Goal: Transaction & Acquisition: Purchase product/service

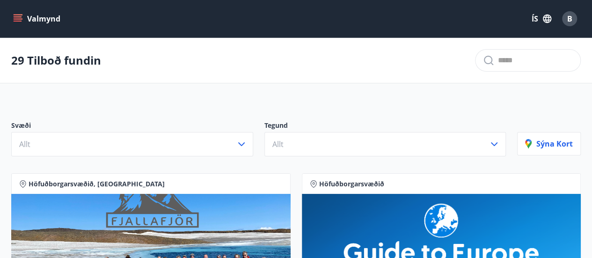
scroll to position [47, 0]
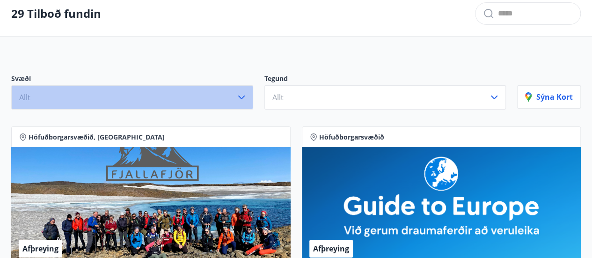
click at [241, 98] on icon "button" at bounding box center [241, 97] width 7 height 4
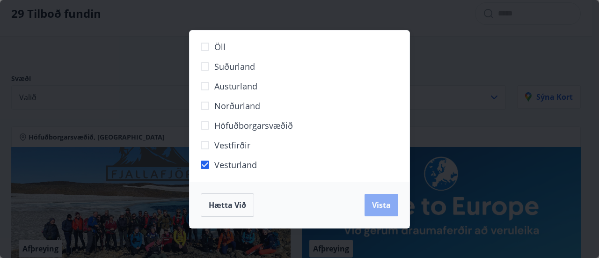
click at [379, 206] on span "Vista" at bounding box center [381, 205] width 19 height 10
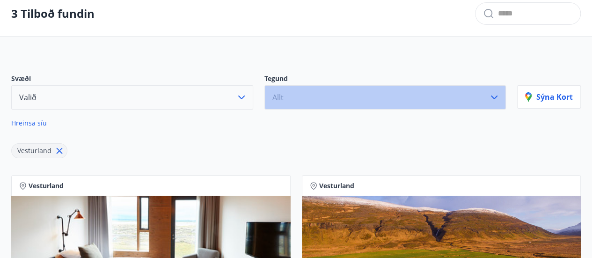
click at [494, 95] on icon "button" at bounding box center [493, 97] width 11 height 11
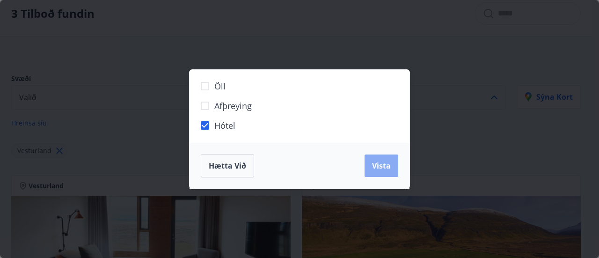
click at [381, 170] on span "Vista" at bounding box center [381, 165] width 19 height 10
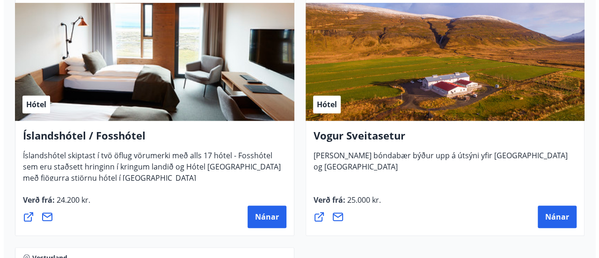
scroll to position [241, 0]
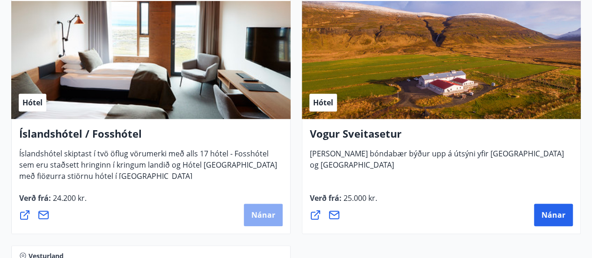
click at [264, 211] on span "Nánar" at bounding box center [263, 215] width 24 height 10
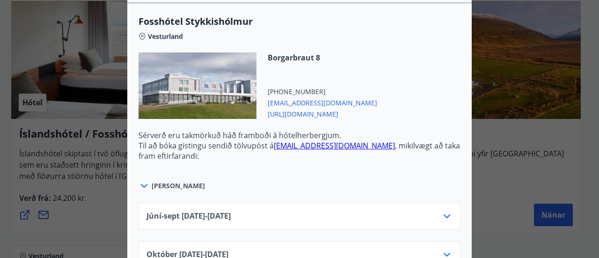
scroll to position [662, 0]
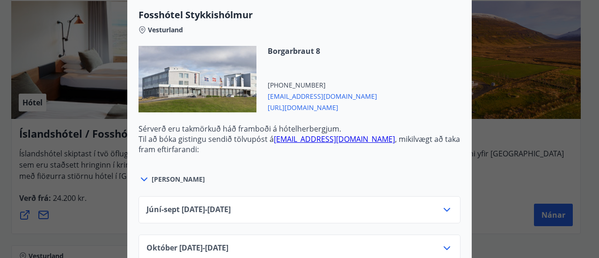
click at [141, 177] on icon at bounding box center [144, 179] width 7 height 4
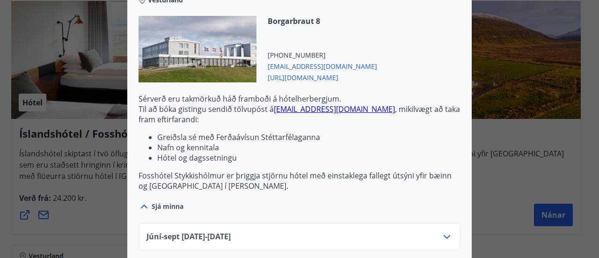
scroll to position [0, 0]
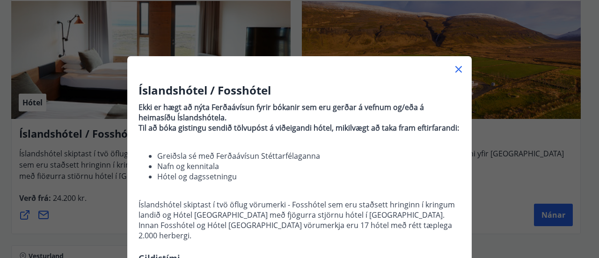
click at [496, 80] on div "Íslandshótel / Fosshótel Ekki er hægt að nýta Ferðaávísun fyrir bókanir sem eru…" at bounding box center [299, 129] width 599 height 258
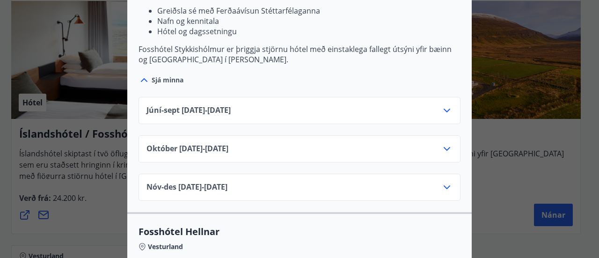
scroll to position [818, 0]
click at [444, 143] on icon at bounding box center [446, 148] width 11 height 11
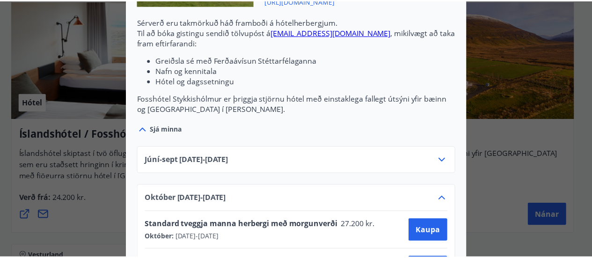
scroll to position [0, 0]
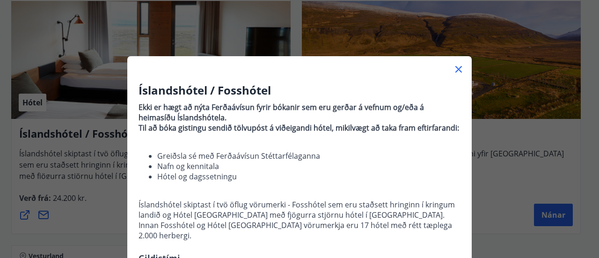
click at [500, 88] on div "Íslandshótel / Fosshótel Ekki er hægt að nýta Ferðaávísun fyrir bókanir sem eru…" at bounding box center [299, 129] width 599 height 258
click at [456, 68] on icon at bounding box center [458, 69] width 7 height 7
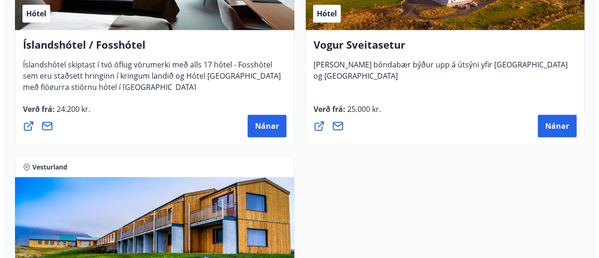
scroll to position [330, 0]
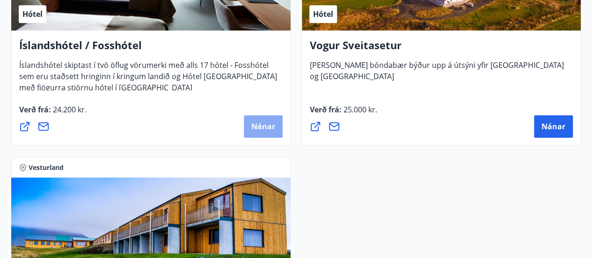
click at [263, 121] on span "Nánar" at bounding box center [263, 126] width 24 height 10
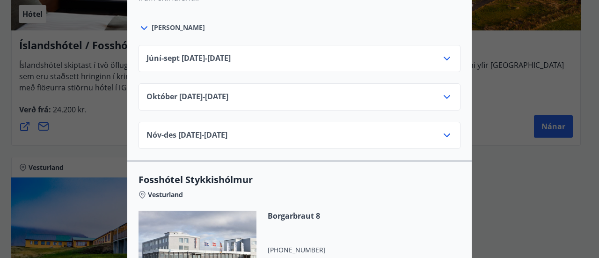
scroll to position [498, 0]
click at [444, 56] on icon at bounding box center [446, 58] width 7 height 4
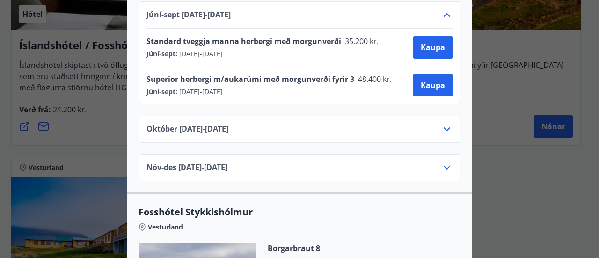
scroll to position [541, 0]
click at [443, 123] on icon at bounding box center [446, 128] width 11 height 11
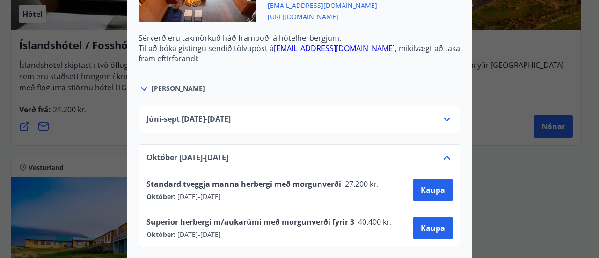
scroll to position [436, 0]
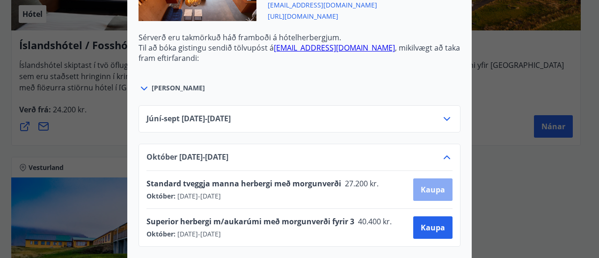
click at [438, 184] on span "Kaupa" at bounding box center [433, 189] width 24 height 10
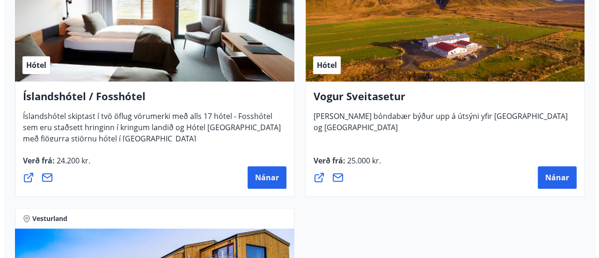
scroll to position [278, 0]
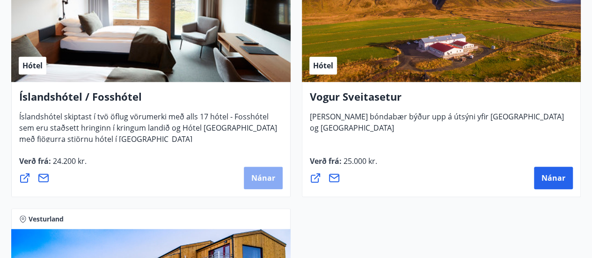
click at [266, 178] on span "Nánar" at bounding box center [263, 178] width 24 height 10
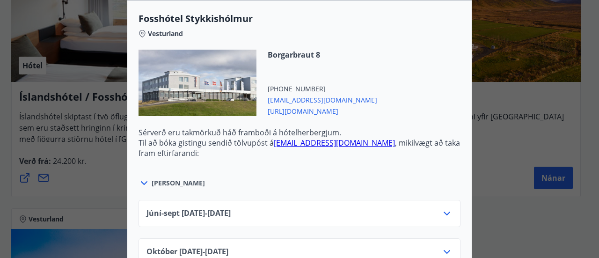
scroll to position [659, 0]
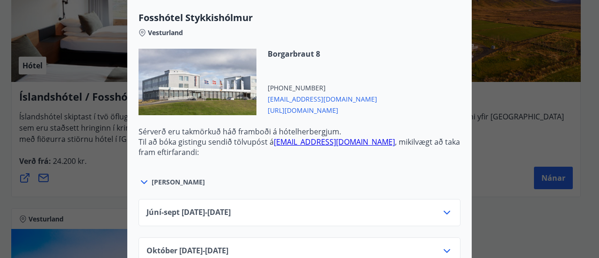
click at [141, 176] on icon at bounding box center [143, 181] width 11 height 11
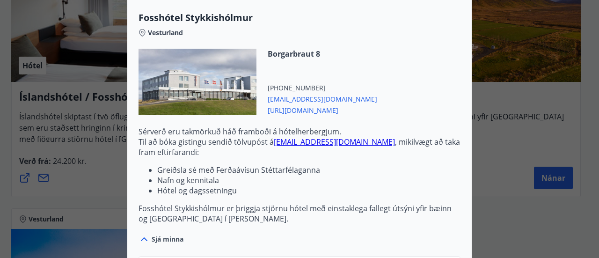
scroll to position [743, 0]
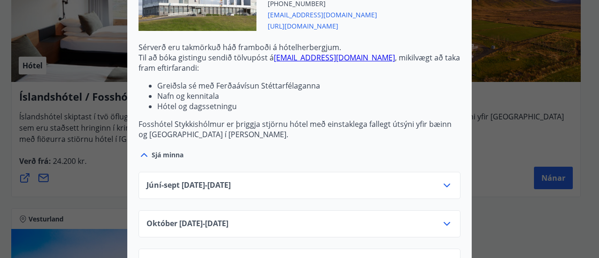
click at [443, 218] on icon at bounding box center [446, 223] width 11 height 11
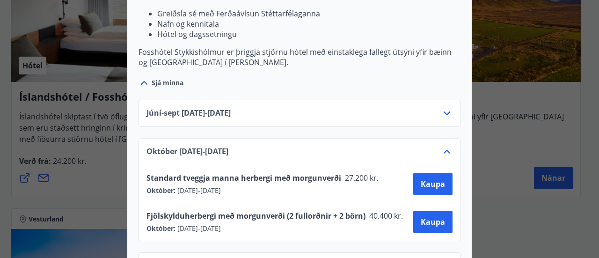
scroll to position [816, 0]
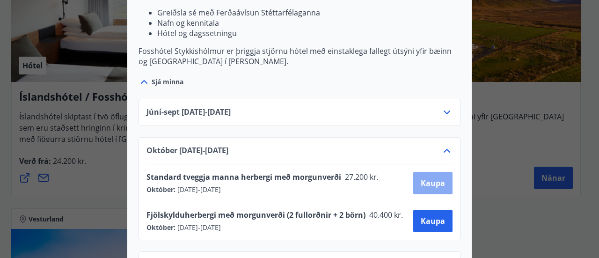
click at [434, 178] on span "Kaupa" at bounding box center [433, 183] width 24 height 10
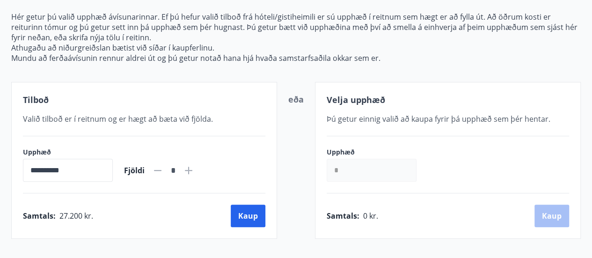
scroll to position [107, 0]
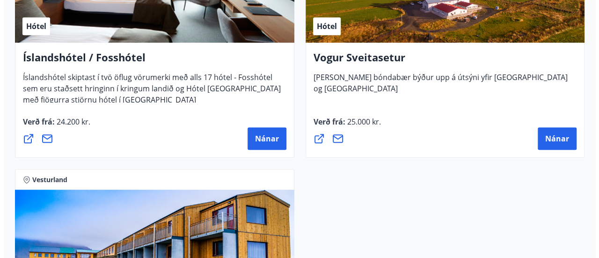
scroll to position [319, 0]
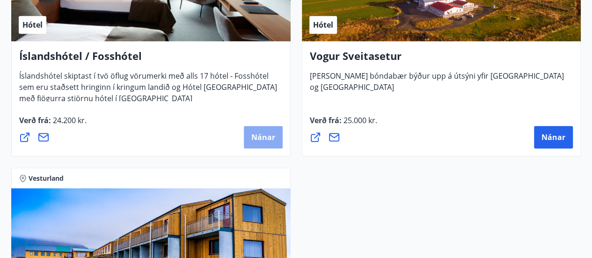
click at [267, 136] on span "Nánar" at bounding box center [263, 137] width 24 height 10
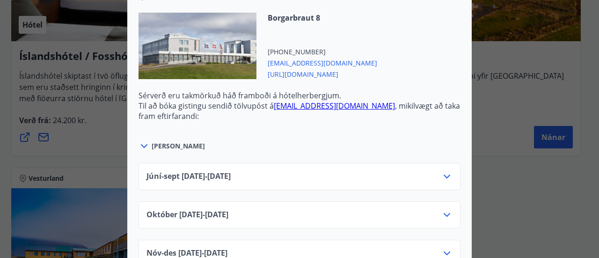
scroll to position [695, 0]
click at [142, 140] on icon at bounding box center [143, 145] width 11 height 11
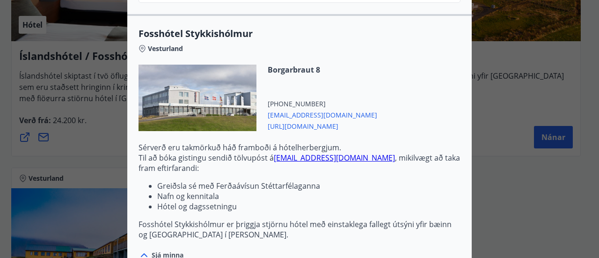
scroll to position [643, 0]
click at [328, 119] on span "[URL][DOMAIN_NAME]" at bounding box center [322, 124] width 109 height 11
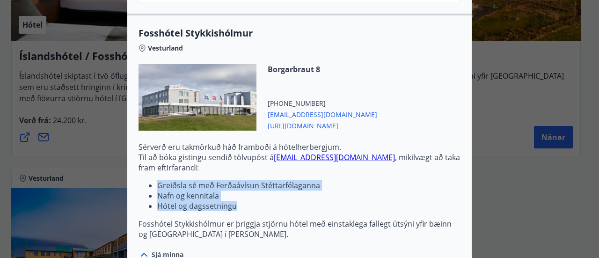
drag, startPoint x: 236, startPoint y: 195, endPoint x: 137, endPoint y: 176, distance: 101.4
click at [138, 180] on ul "Greiðsla sé með Ferðaávísun Stéttarfélaganna Nafn og kennitala Hótel og dagsset…" at bounding box center [299, 195] width 322 height 31
copy ul "Greiðsla sé með Ferðaávísun Stéttarfélaganna Nafn og kennitala Hótel og dagsset…"
click at [340, 152] on link "[EMAIL_ADDRESS][DOMAIN_NAME]" at bounding box center [334, 157] width 121 height 10
click at [370, 190] on li "Nafn og kennitala" at bounding box center [308, 195] width 303 height 10
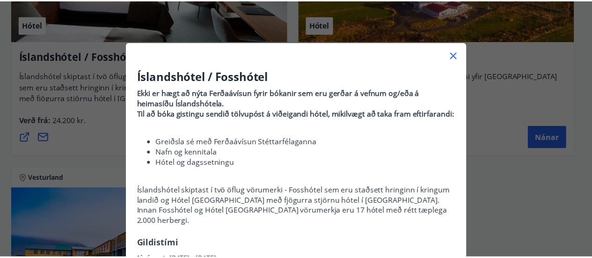
scroll to position [0, 0]
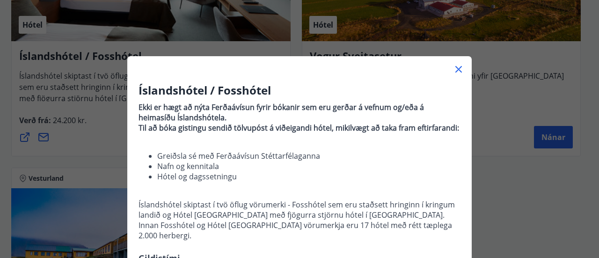
click at [458, 68] on icon at bounding box center [458, 69] width 11 height 11
